Goal: Transaction & Acquisition: Purchase product/service

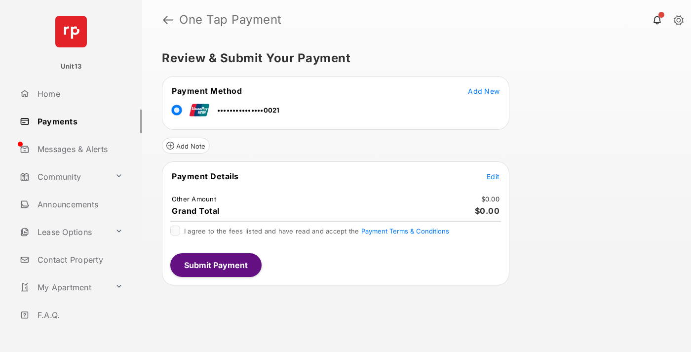
click at [493, 176] on span "Edit" at bounding box center [492, 176] width 13 height 8
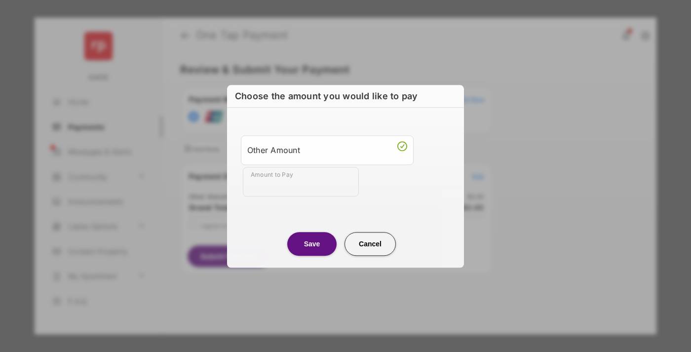
click at [327, 149] on div "Other Amount" at bounding box center [327, 150] width 160 height 17
type input "****"
click at [312, 243] on button "Save" at bounding box center [311, 244] width 49 height 24
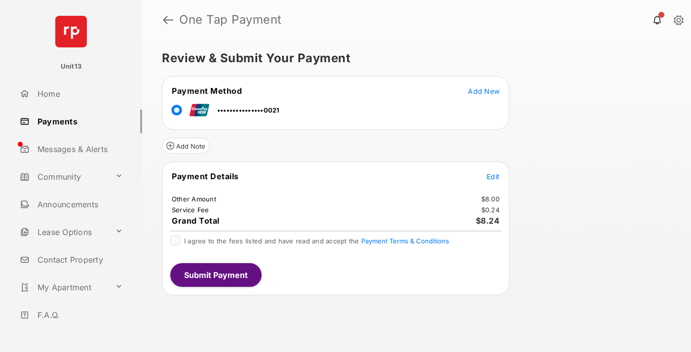
click at [493, 176] on span "Edit" at bounding box center [492, 176] width 13 height 8
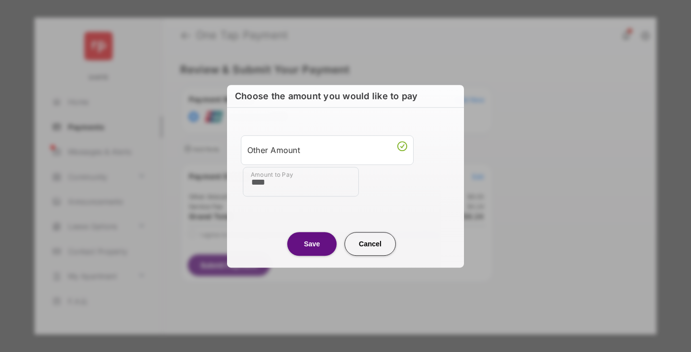
click at [312, 243] on button "Save" at bounding box center [311, 244] width 49 height 24
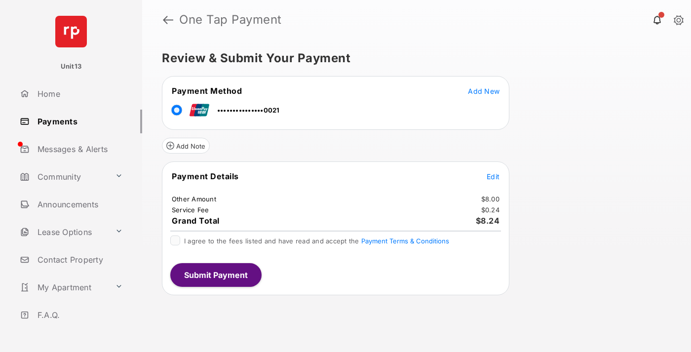
click at [215, 274] on button "Submit Payment" at bounding box center [215, 275] width 91 height 24
